Goal: Entertainment & Leisure: Consume media (video, audio)

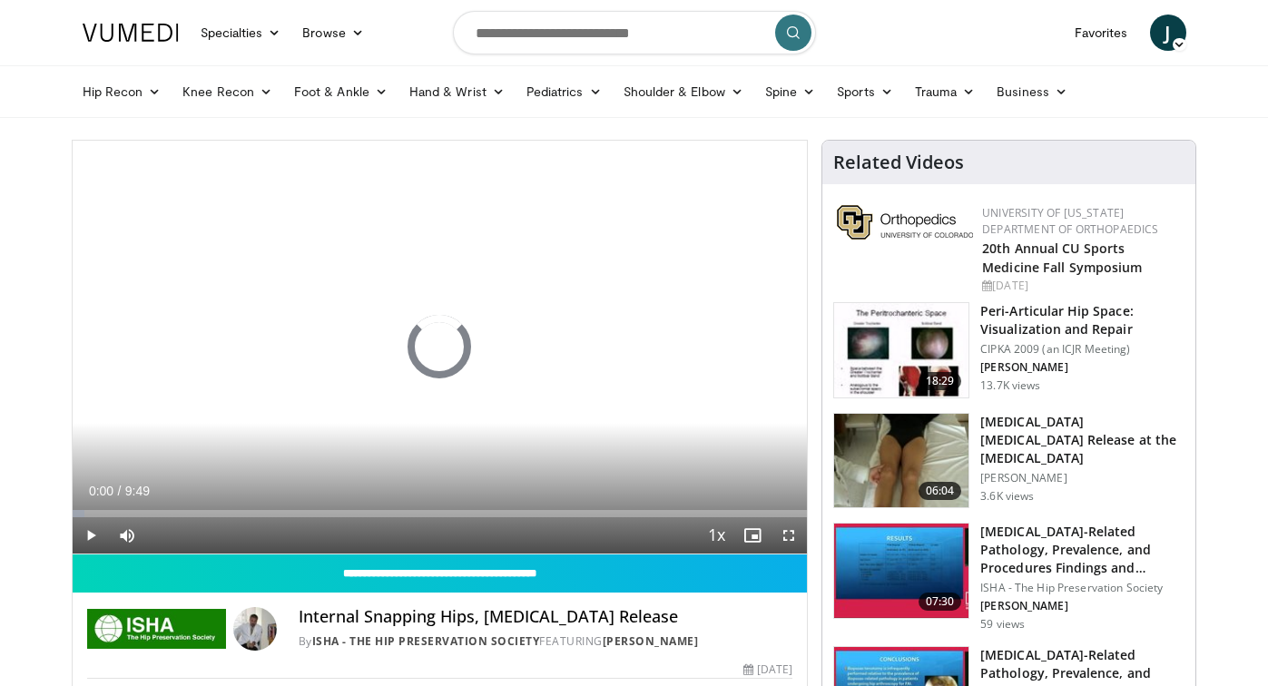
scroll to position [14, 0]
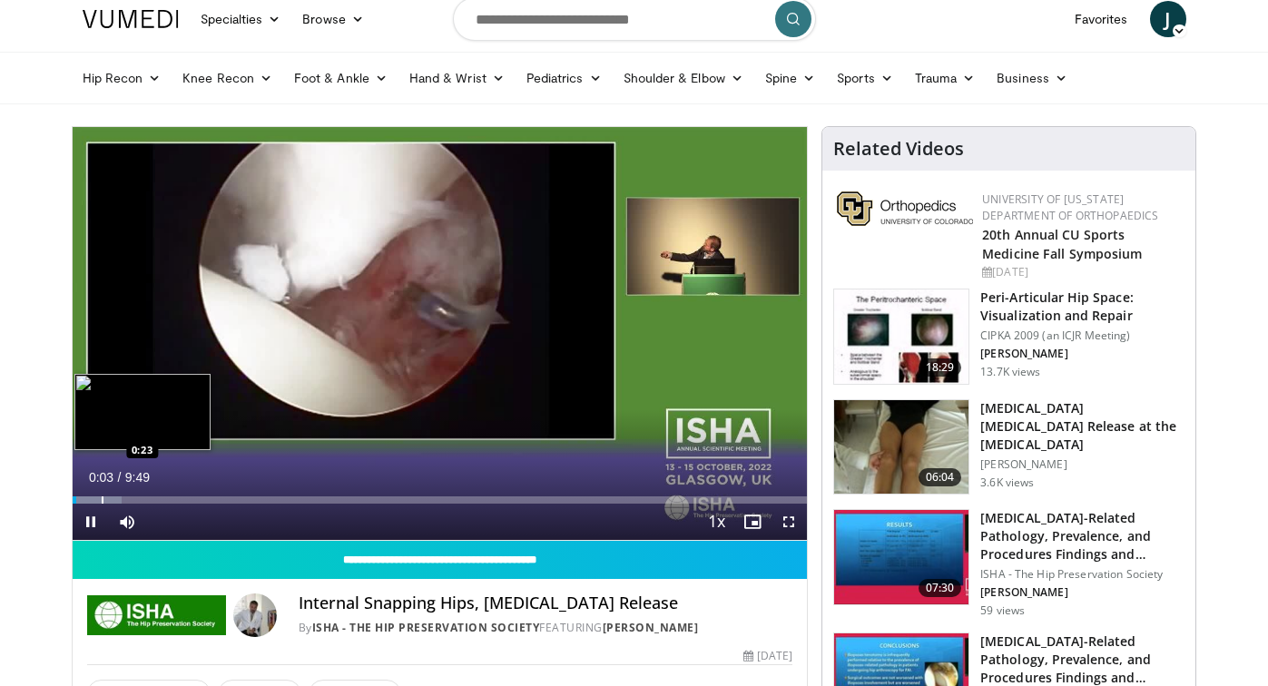
click at [102, 498] on div "Progress Bar" at bounding box center [103, 500] width 2 height 7
click at [126, 497] on div "Progress Bar" at bounding box center [127, 500] width 2 height 7
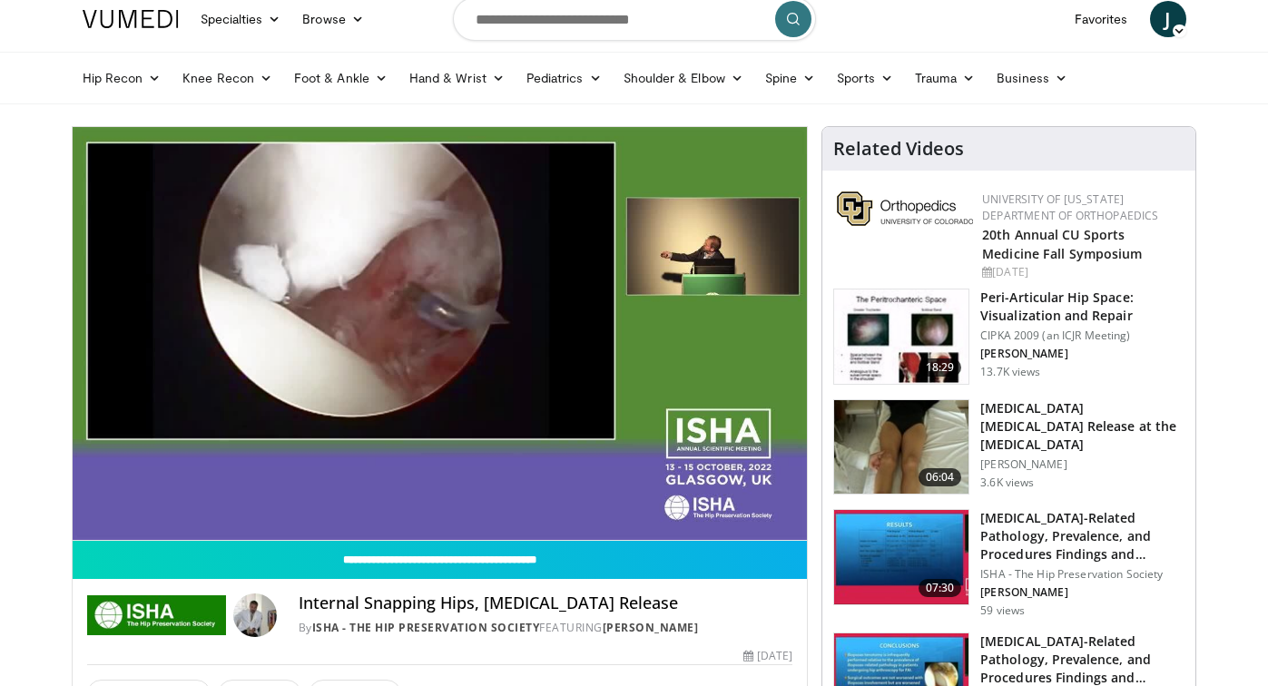
click at [150, 499] on div "10 seconds Tap to unmute" at bounding box center [440, 333] width 735 height 413
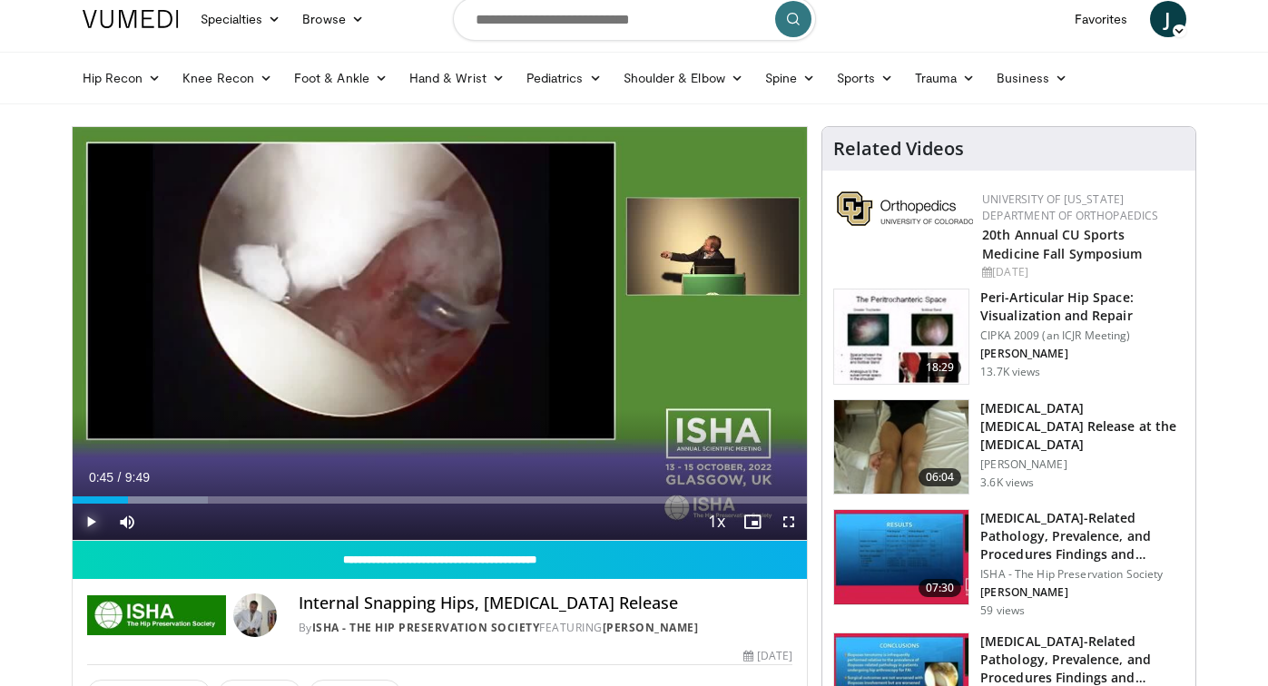
click at [100, 516] on span "Video Player" at bounding box center [91, 522] width 36 height 36
click at [158, 498] on div "Progress Bar" at bounding box center [159, 500] width 2 height 7
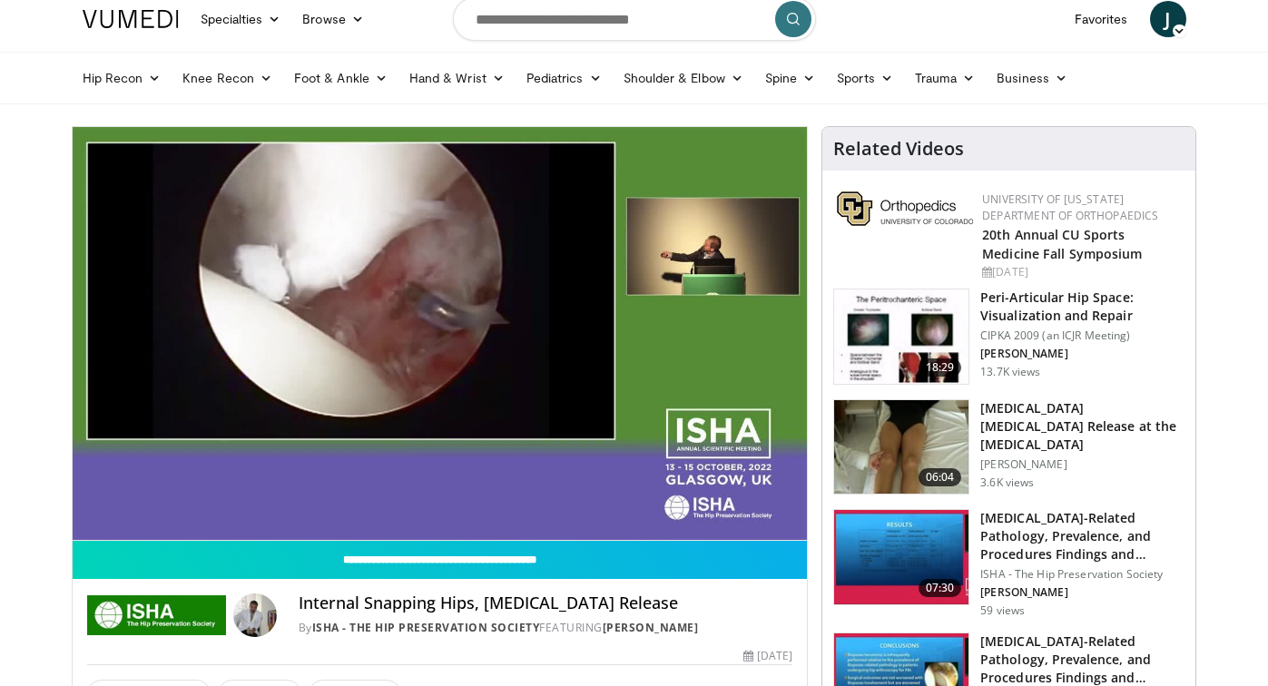
click at [176, 498] on div "10 seconds Tap to unmute" at bounding box center [440, 333] width 735 height 413
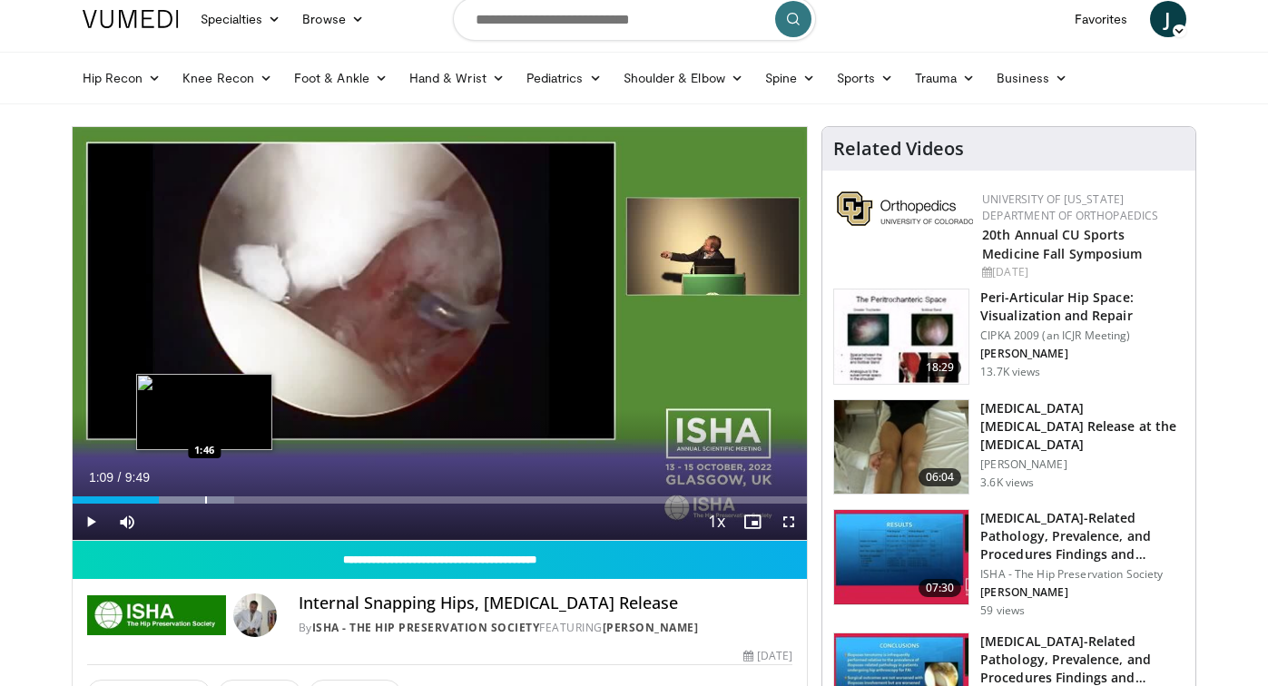
click at [205, 500] on div "Progress Bar" at bounding box center [206, 500] width 2 height 7
click at [239, 499] on div "Progress Bar" at bounding box center [240, 500] width 2 height 7
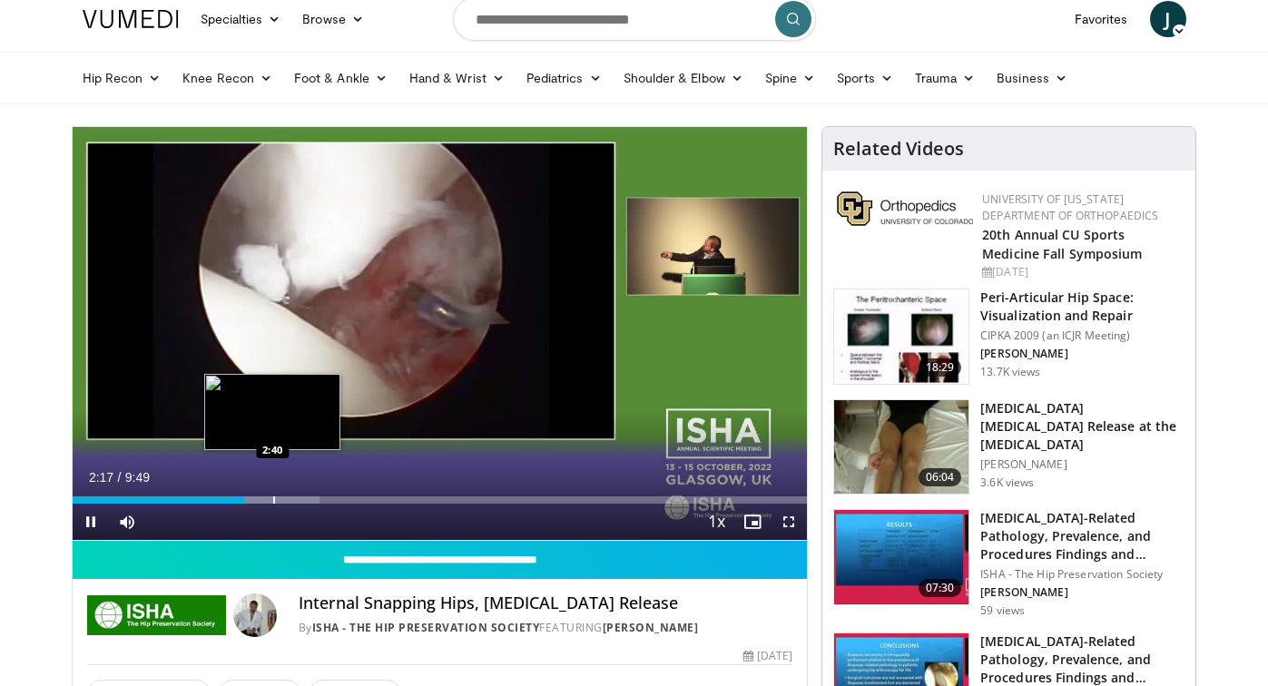
click at [271, 497] on div "Progress Bar" at bounding box center [260, 500] width 117 height 7
click at [285, 497] on div "Progress Bar" at bounding box center [286, 500] width 2 height 7
click at [301, 499] on div "Progress Bar" at bounding box center [302, 500] width 2 height 7
click at [290, 498] on div "Progress Bar" at bounding box center [291, 500] width 2 height 7
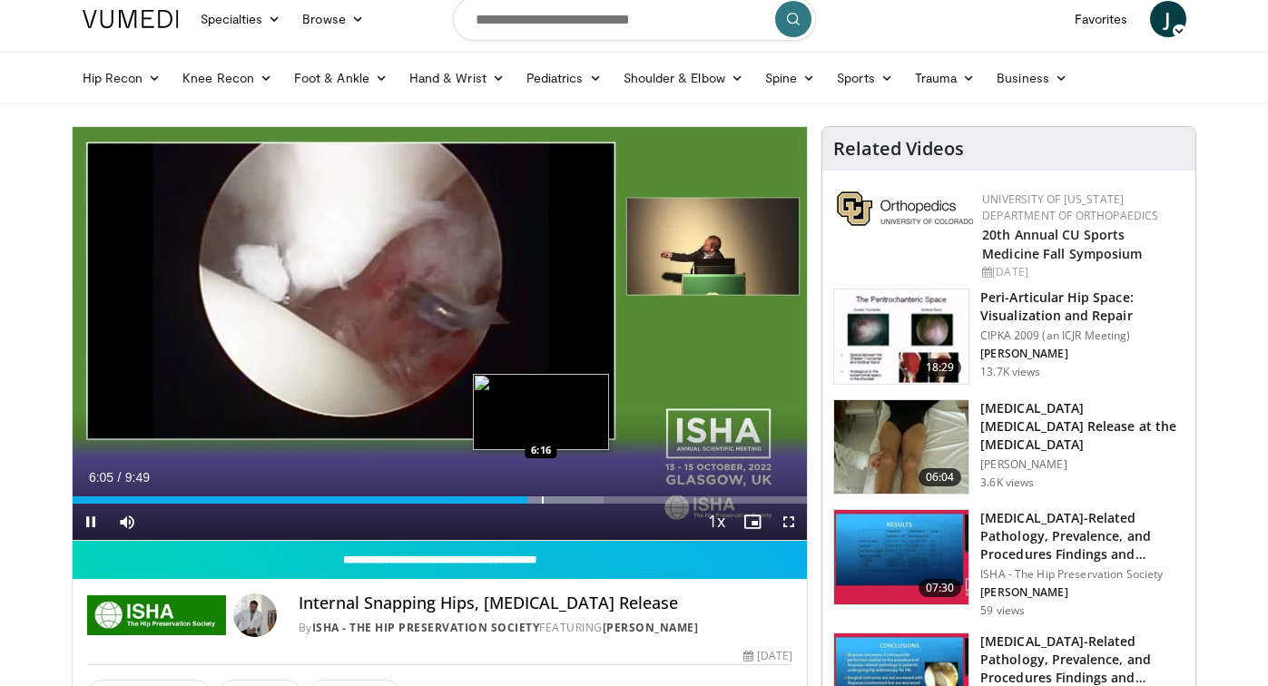
click at [540, 501] on div "Progress Bar" at bounding box center [545, 500] width 118 height 7
click at [558, 495] on div "Loaded : 74.60% 6:18 6:30" at bounding box center [440, 495] width 735 height 17
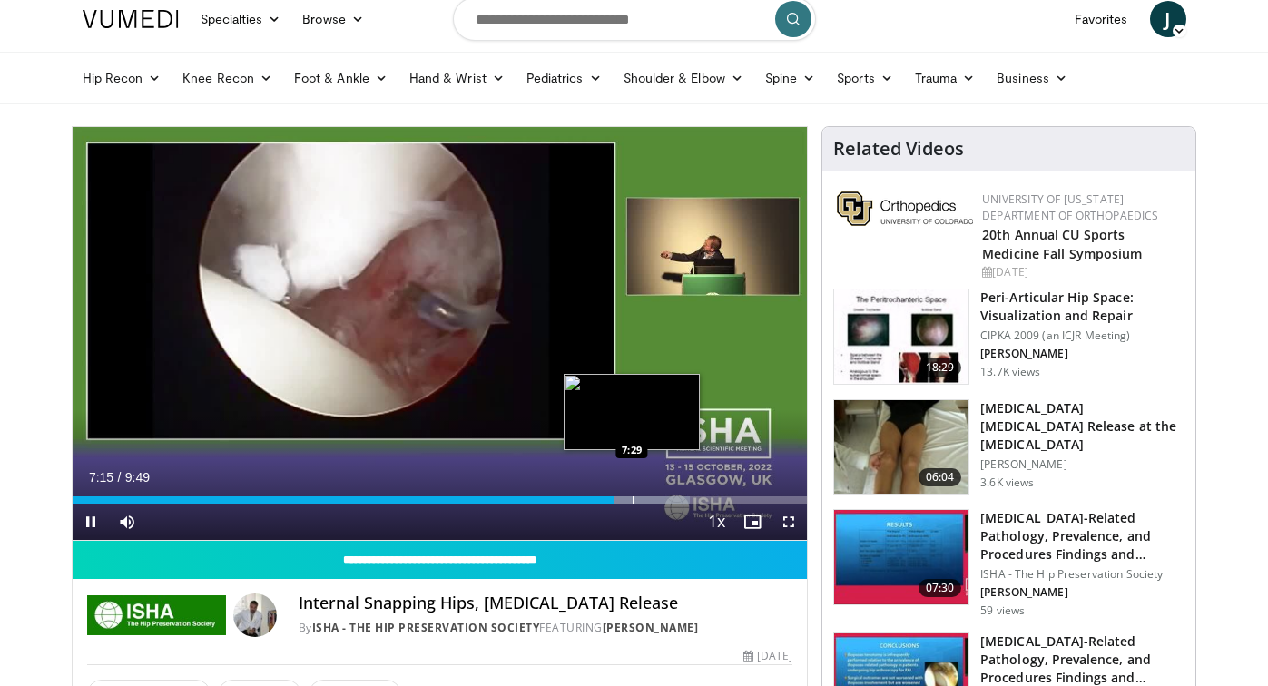
click at [633, 502] on div "Progress Bar" at bounding box center [634, 500] width 2 height 7
click at [652, 498] on div "Progress Bar" at bounding box center [653, 500] width 2 height 7
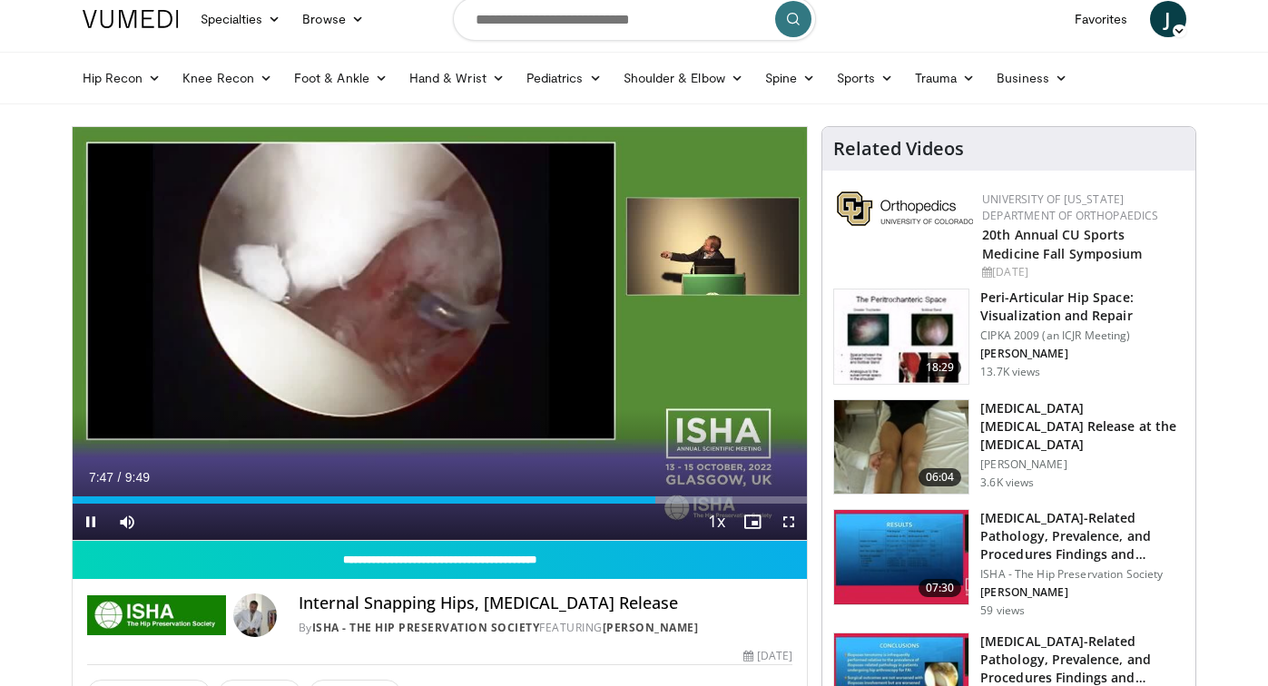
click at [676, 505] on div "Current Time 7:47 / Duration 9:49 Pause Skip Backward Skip Forward Mute Loaded …" at bounding box center [440, 522] width 735 height 36
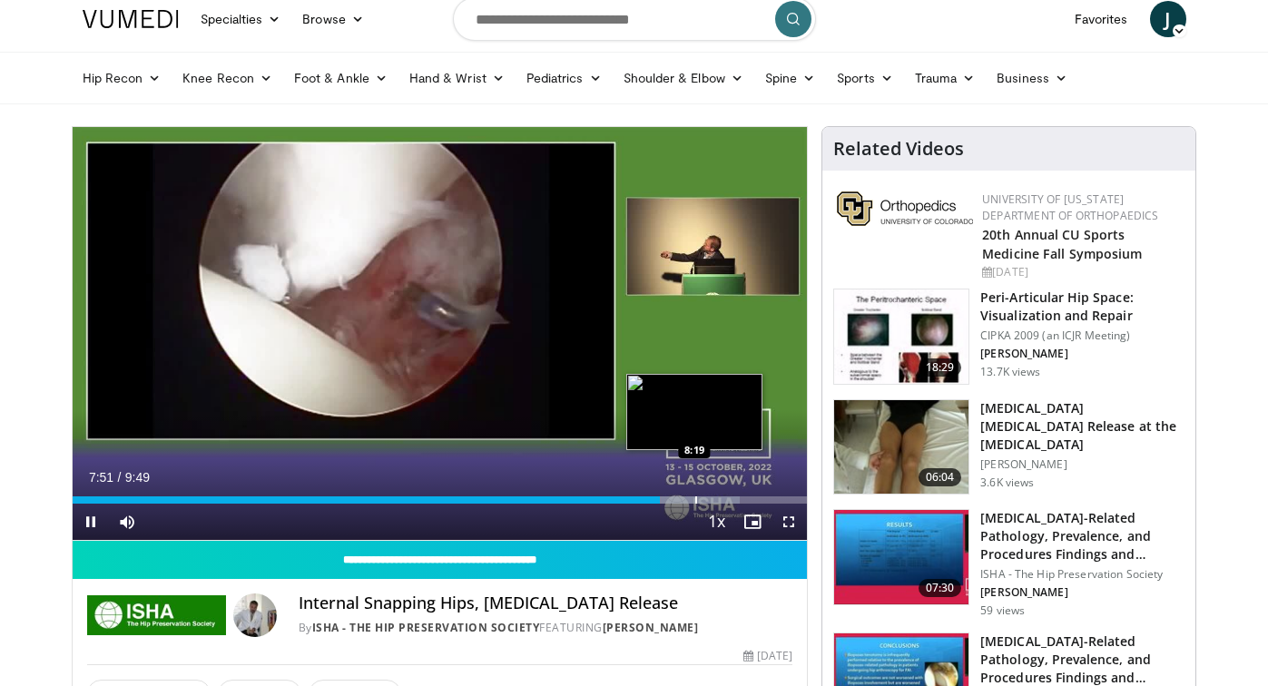
click at [694, 499] on div "Progress Bar" at bounding box center [681, 500] width 117 height 7
click at [678, 498] on div "Progress Bar" at bounding box center [679, 500] width 2 height 7
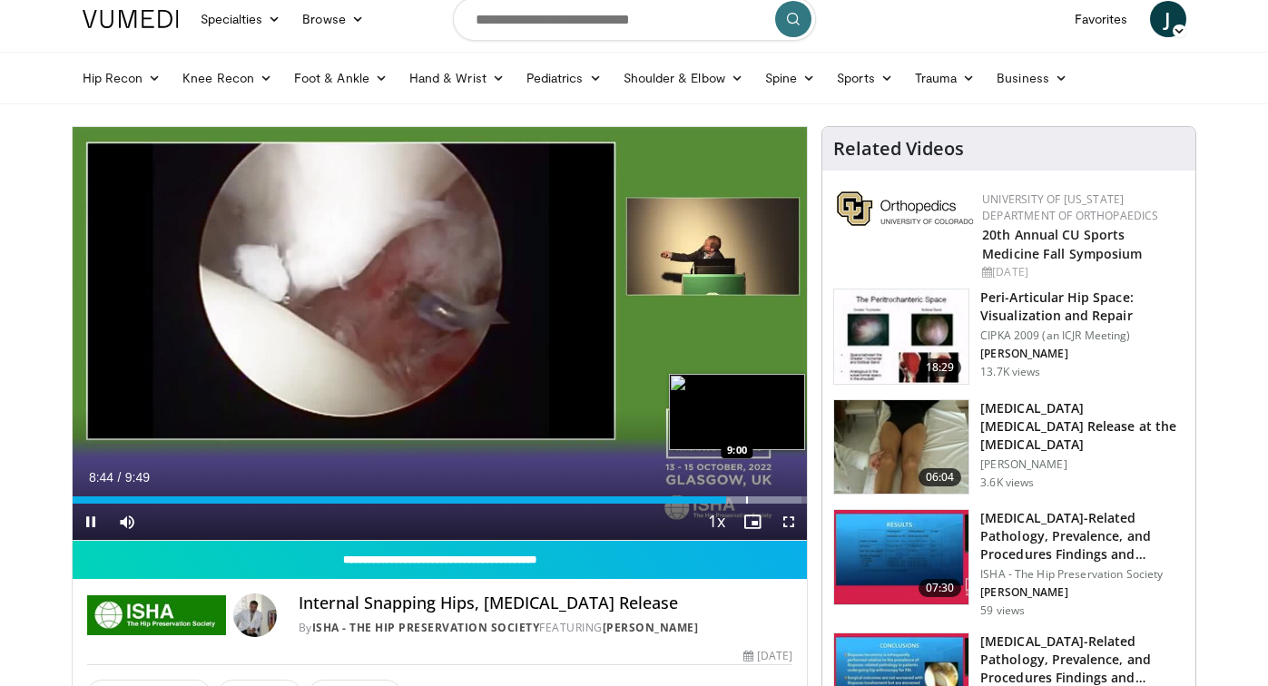
click at [746, 498] on div "Progress Bar" at bounding box center [747, 500] width 2 height 7
click at [768, 497] on div "Progress Bar" at bounding box center [769, 500] width 2 height 7
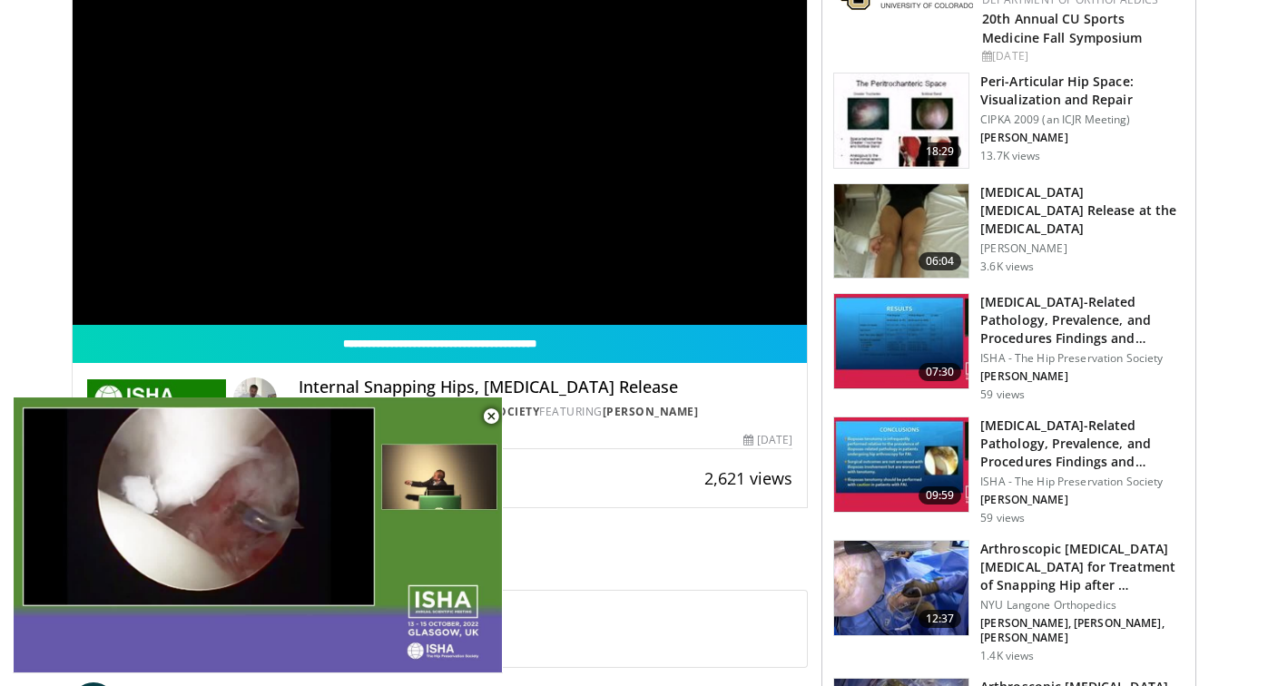
scroll to position [270, 0]
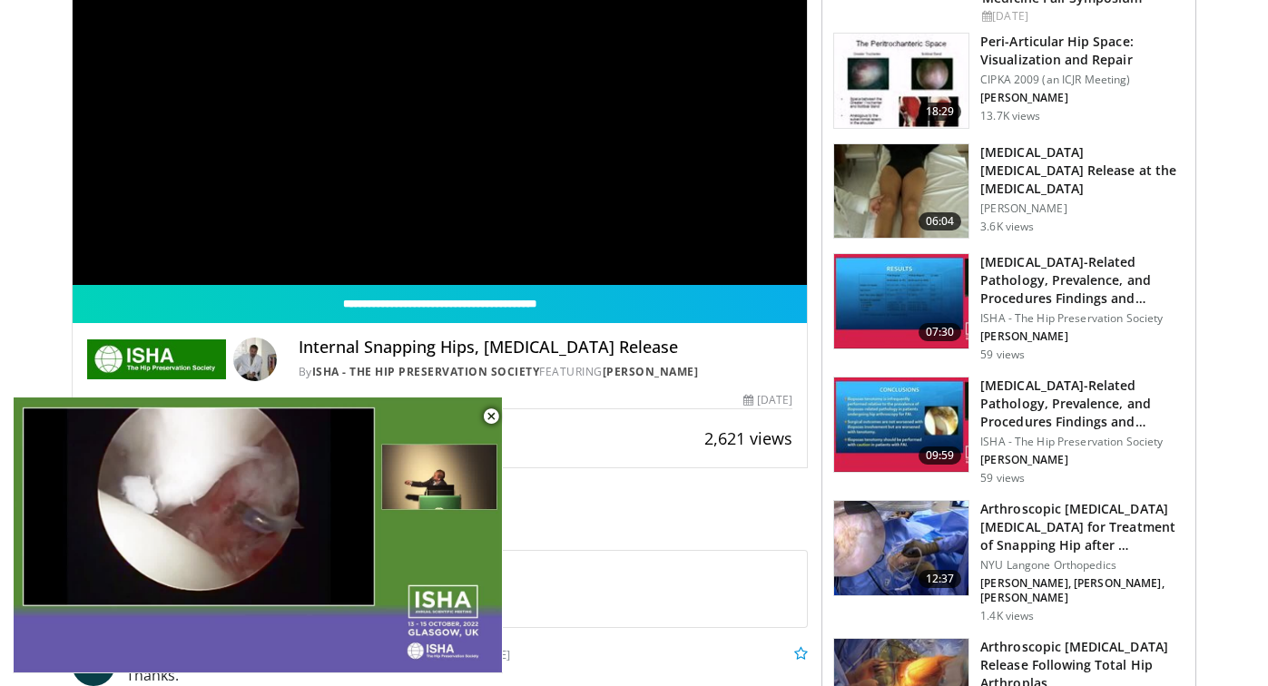
click at [897, 558] on img at bounding box center [901, 548] width 134 height 94
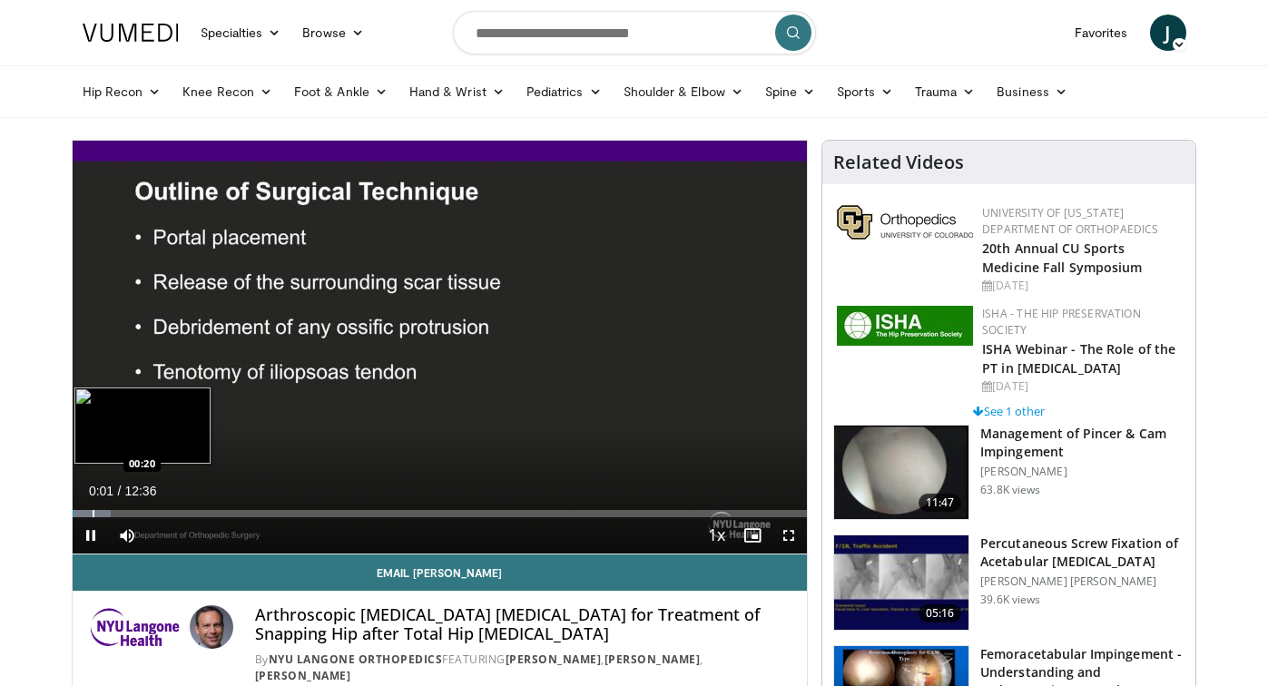
click at [92, 508] on div "Loaded : 5.24% 00:01 00:20" at bounding box center [440, 508] width 735 height 17
click at [119, 509] on div "Loaded : 10.48% 00:22 00:48" at bounding box center [440, 508] width 735 height 17
click at [141, 512] on div "Progress Bar" at bounding box center [142, 513] width 2 height 7
click at [168, 512] on div "Progress Bar" at bounding box center [169, 513] width 2 height 7
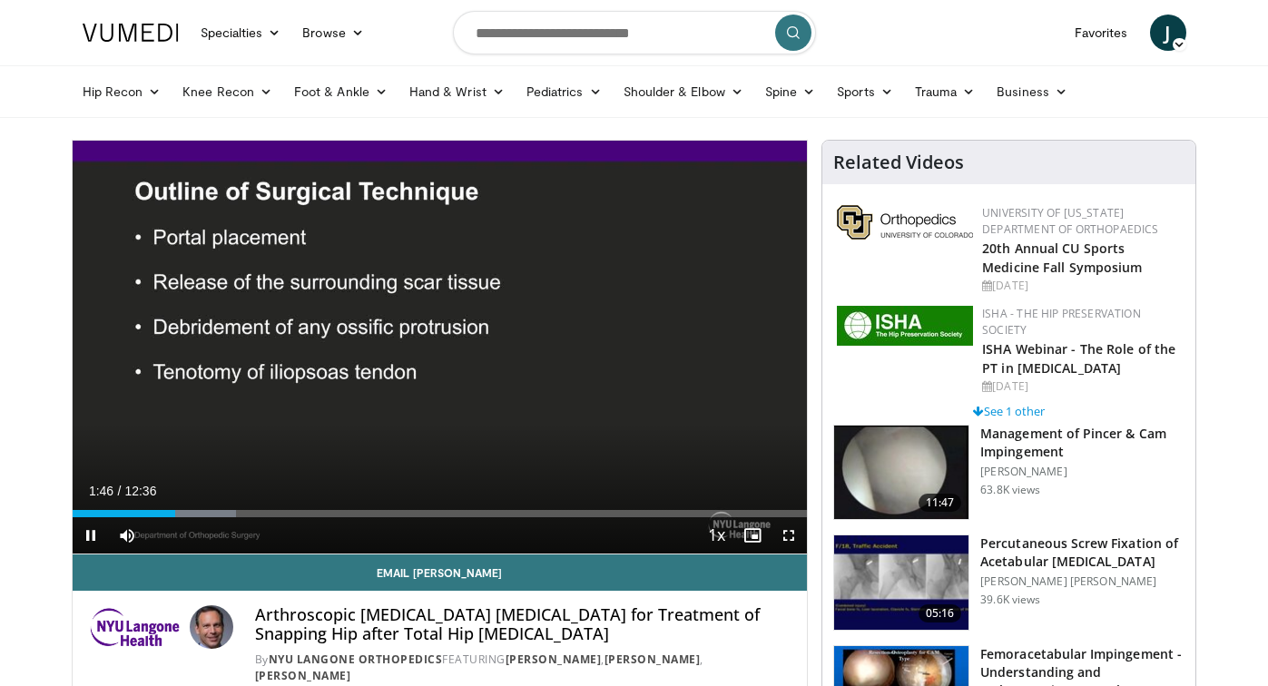
click at [199, 523] on div "Current Time 1:46 / Duration 12:36 Pause Skip Backward Skip Forward Mute 0% Loa…" at bounding box center [440, 536] width 735 height 36
click at [196, 513] on div "Progress Bar" at bounding box center [197, 513] width 2 height 7
click at [209, 514] on div "Progress Bar" at bounding box center [210, 513] width 2 height 7
click at [226, 509] on div "Loaded : 27.52% 02:21 02:38" at bounding box center [440, 508] width 735 height 17
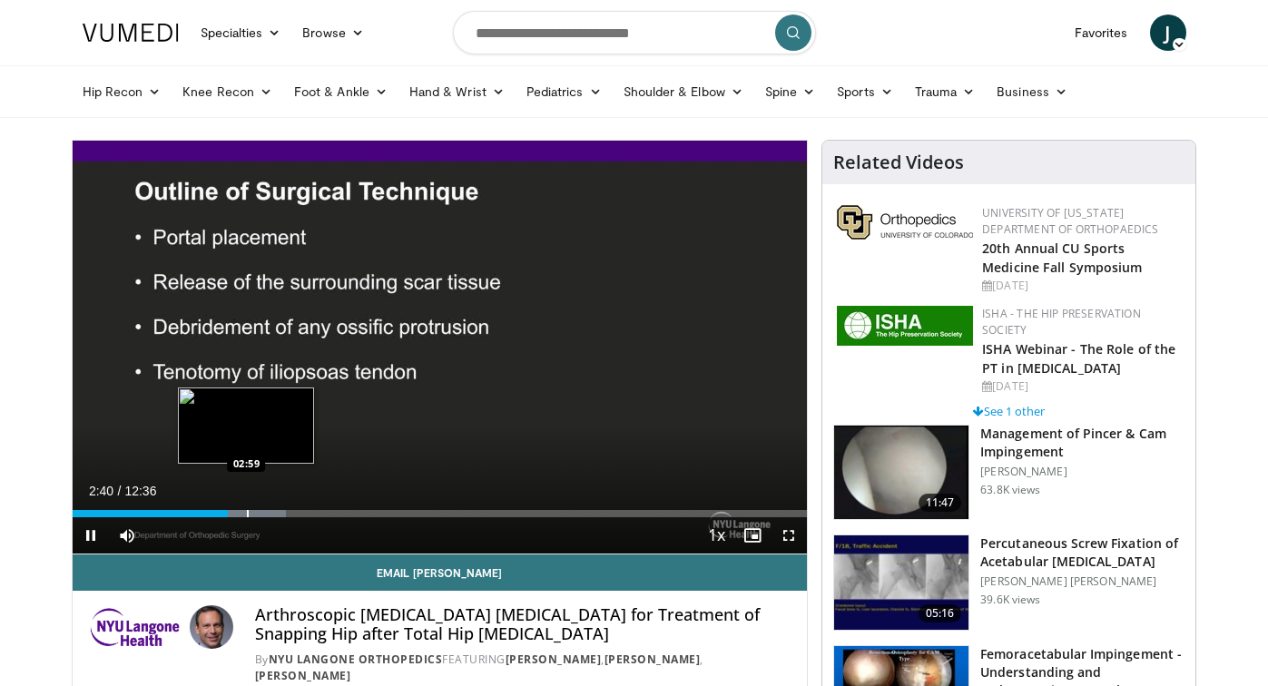
click at [246, 508] on div "Loaded : 29.11% 02:40 02:59" at bounding box center [440, 508] width 735 height 17
click at [270, 508] on div "Loaded : 31.75% 03:00 03:23" at bounding box center [440, 508] width 735 height 17
click at [298, 508] on div "Loaded : 32.77% 03:24 03:52" at bounding box center [440, 508] width 735 height 17
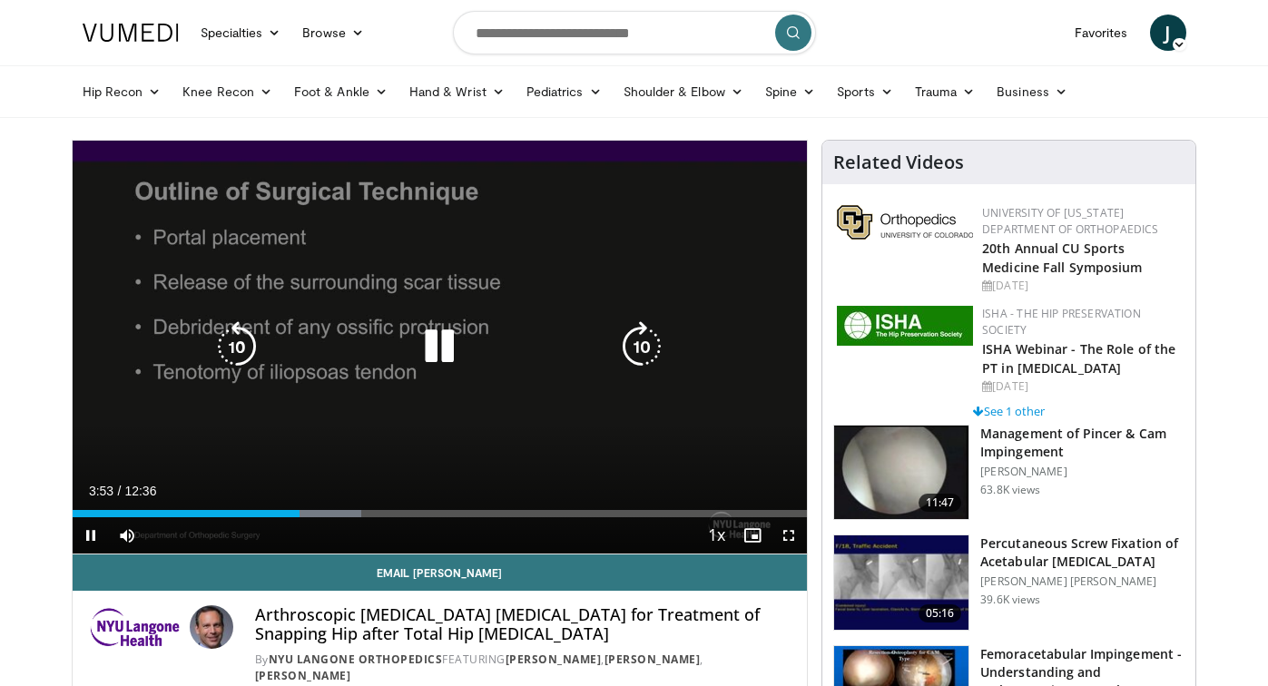
click at [315, 508] on div "Loaded : 39.32% 03:53 03:52" at bounding box center [440, 508] width 735 height 17
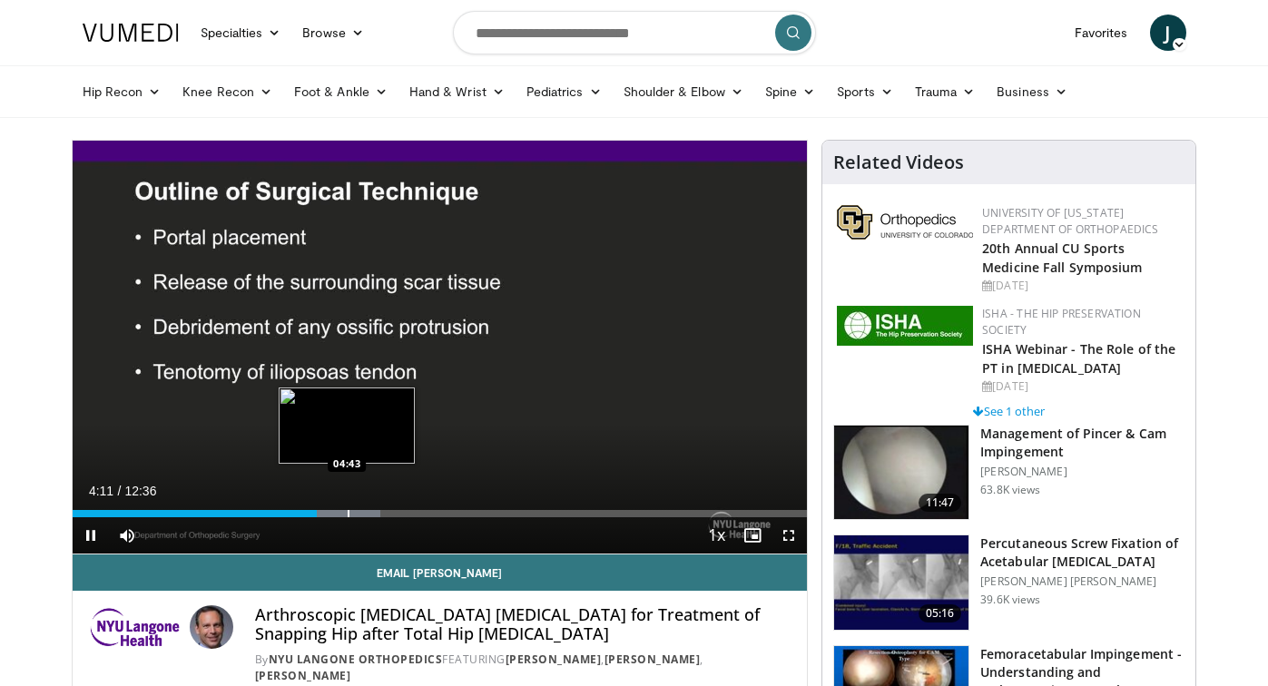
click at [348, 510] on div "Progress Bar" at bounding box center [349, 513] width 2 height 7
click at [320, 508] on div "Loaded : 43.26% 04:43 04:15" at bounding box center [440, 508] width 735 height 17
click at [362, 514] on div "Progress Bar" at bounding box center [363, 513] width 2 height 7
click at [386, 510] on div "Progress Bar" at bounding box center [387, 513] width 2 height 7
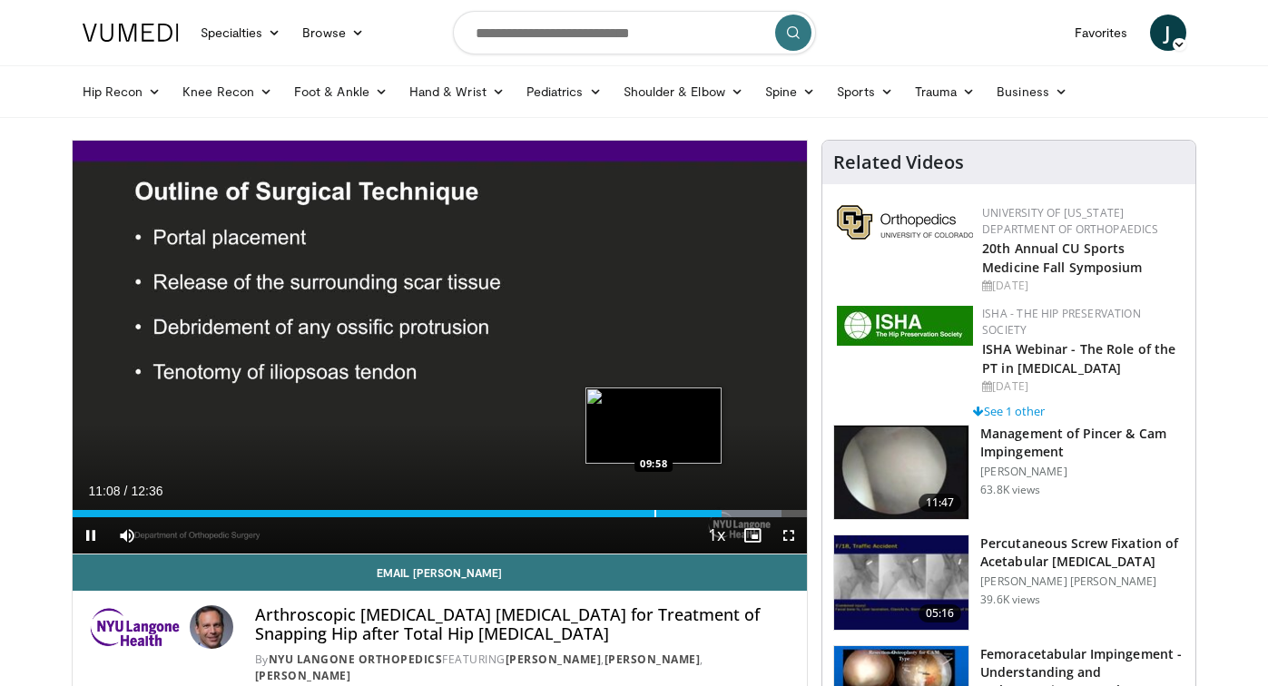
click at [655, 510] on div "Progress Bar" at bounding box center [656, 513] width 2 height 7
click at [675, 508] on div "Loaded : 87.32% 10:00 10:20" at bounding box center [440, 508] width 735 height 17
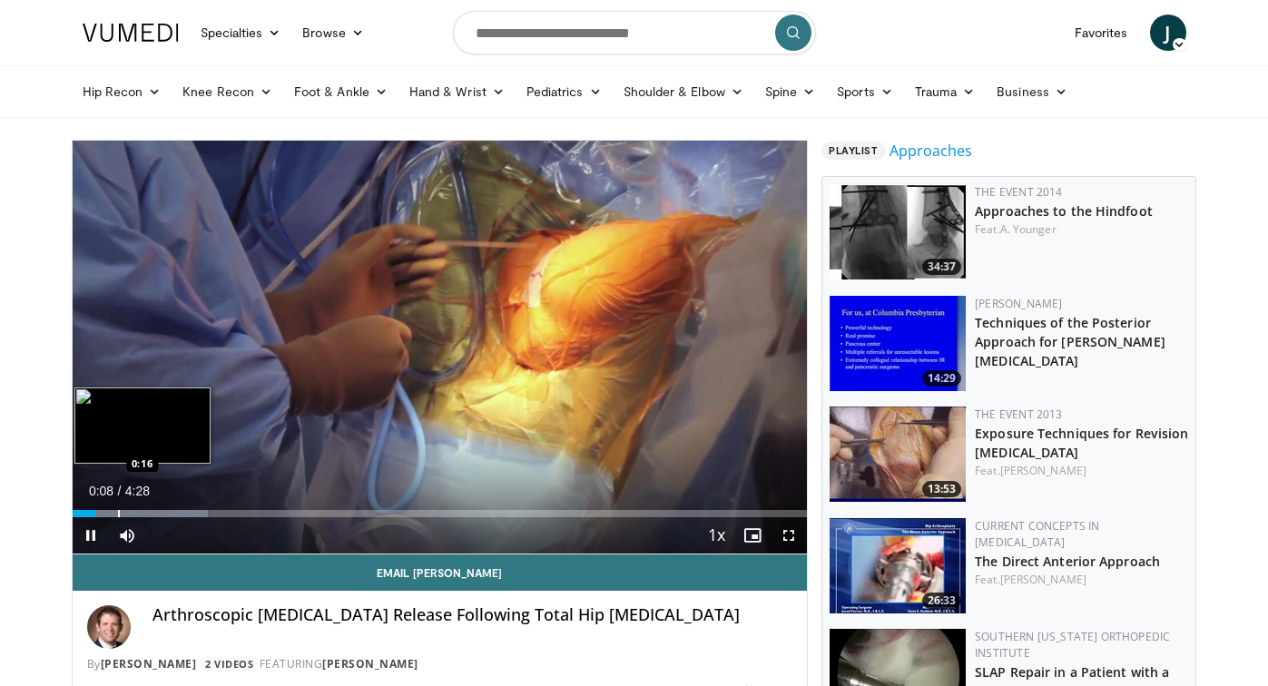
click at [118, 510] on div "Progress Bar" at bounding box center [119, 513] width 2 height 7
click at [162, 513] on div "Progress Bar" at bounding box center [163, 513] width 2 height 7
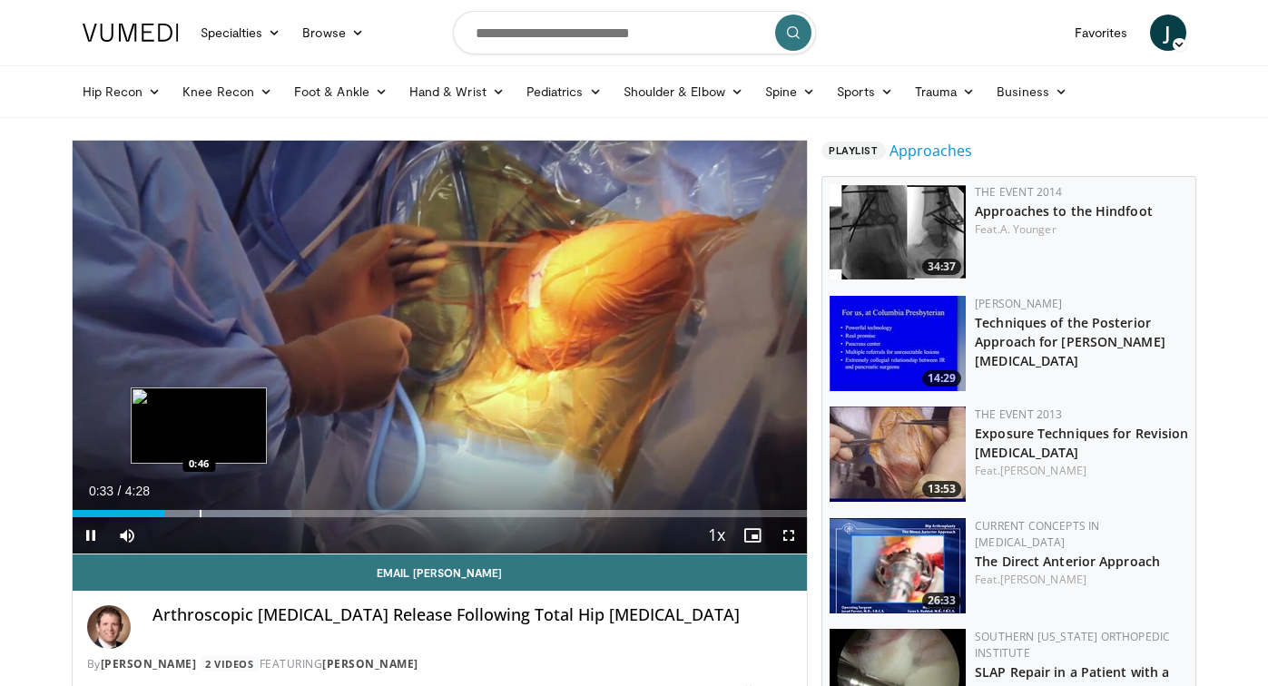
click at [200, 511] on div "Progress Bar" at bounding box center [201, 513] width 2 height 7
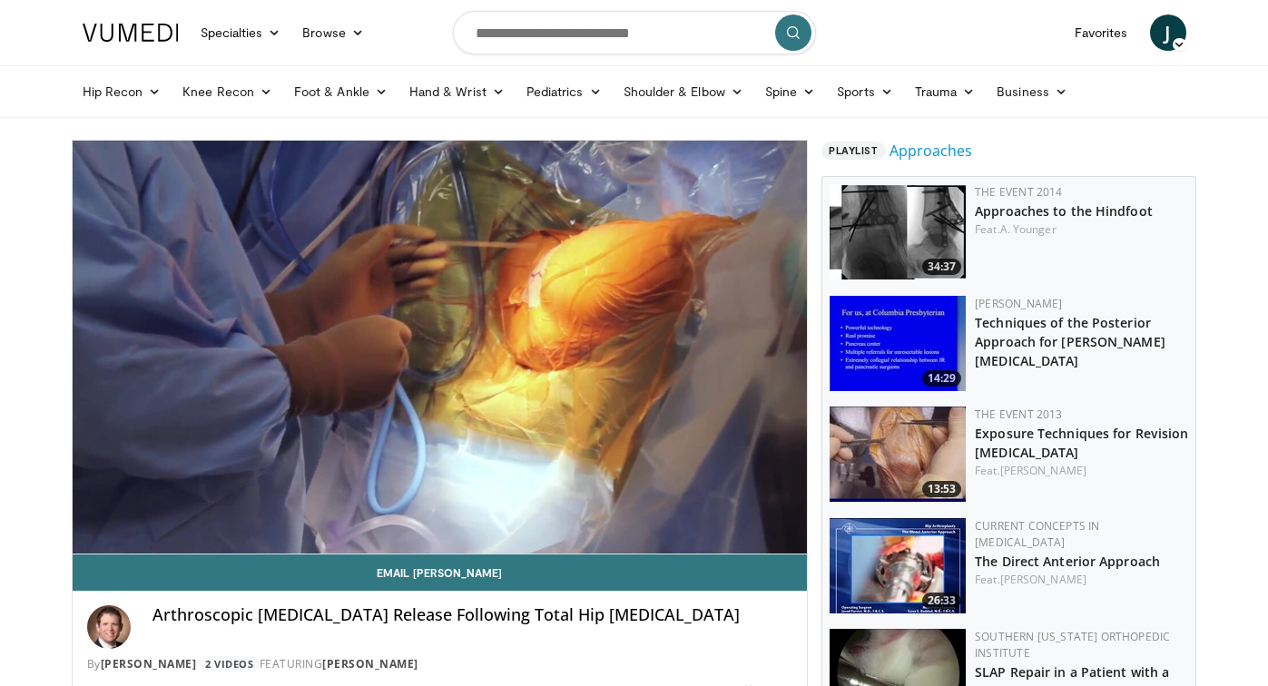
click at [264, 595] on div "Arthroscopic Iliopsoas Tendon Release Following Total Hip Arthroplasty By Steve…" at bounding box center [440, 633] width 735 height 85
